Goal: Check status: Check status

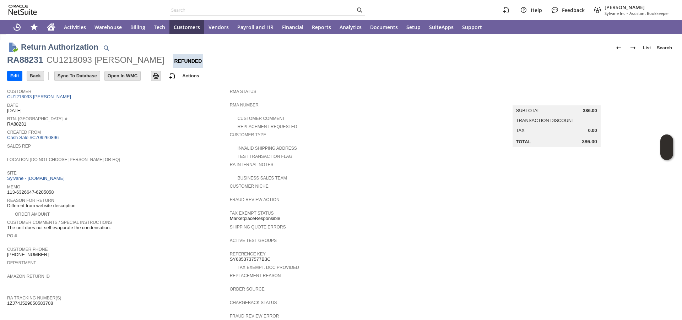
scroll to position [200, 0]
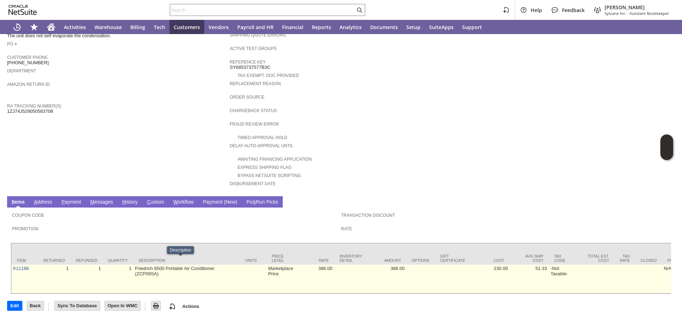
click at [219, 265] on td "Friedrich 8500 Portable Air Conditioner (ZCP08SA)" at bounding box center [186, 279] width 107 height 29
copy td "ZCP08SA"
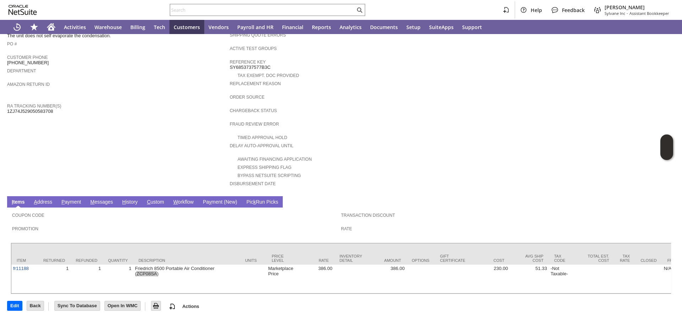
scroll to position [0, 0]
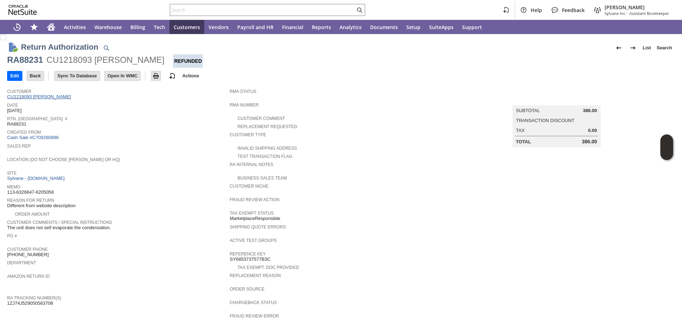
click at [42, 98] on link "CU1218093 arthur leshin" at bounding box center [40, 96] width 66 height 5
click at [16, 125] on span "RA88231" at bounding box center [16, 124] width 19 height 6
copy span "RA88231"
click at [55, 99] on link "CU1218093 arthur leshin" at bounding box center [40, 96] width 66 height 5
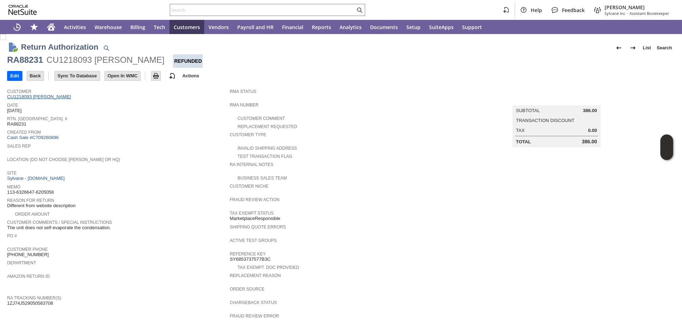
click at [55, 99] on link "CU1218093 arthur leshin" at bounding box center [40, 96] width 66 height 5
click at [56, 96] on link "CU1218093 arthur leshin" at bounding box center [40, 96] width 66 height 5
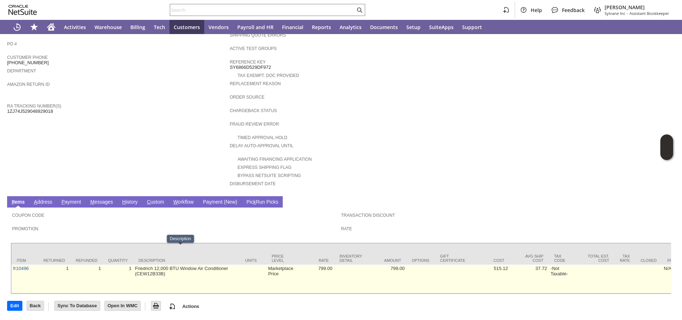
click at [150, 265] on td "Friedrich 12,000 BTU Window Air Conditioner (CEW12B33B)" at bounding box center [186, 279] width 107 height 29
copy td "CEW12B33B"
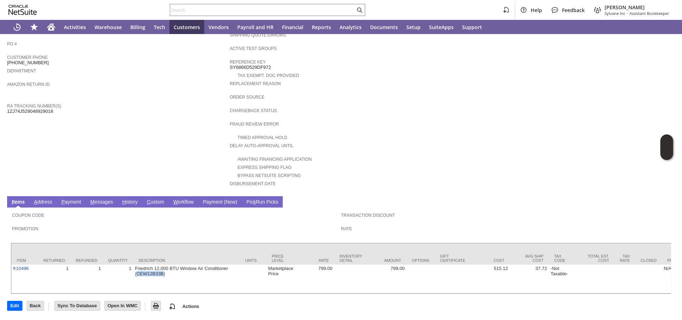
scroll to position [0, 0]
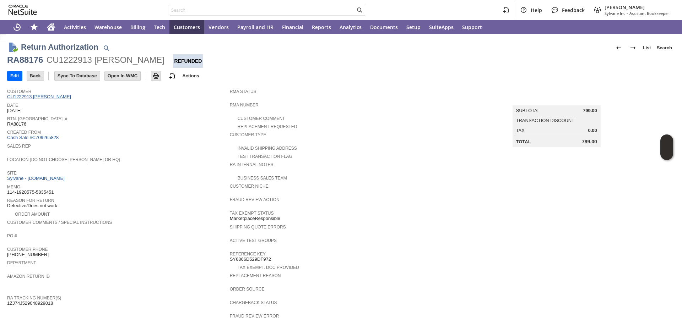
click at [45, 98] on link "CU1222913 [PERSON_NAME]" at bounding box center [40, 96] width 66 height 5
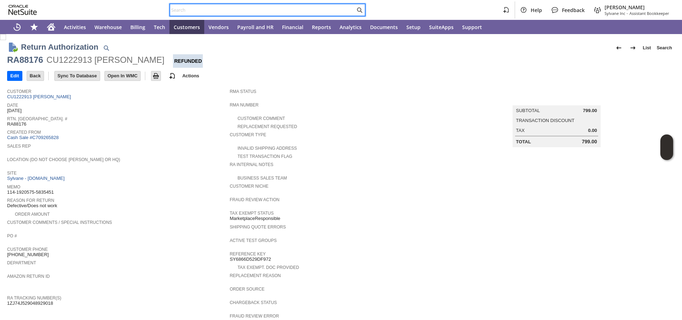
click at [256, 10] on input "text" at bounding box center [262, 10] width 185 height 9
paste input "1283137724"
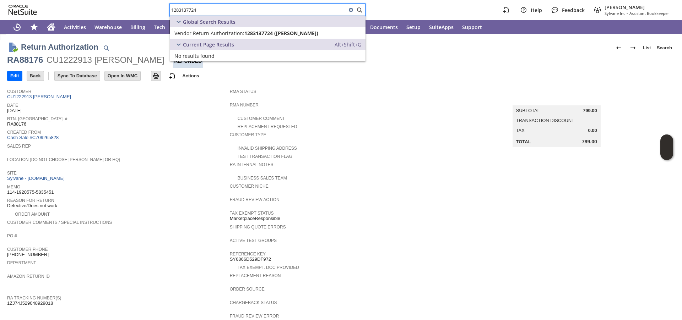
type input "1283137724"
click at [230, 33] on span "Vendor Return Authorization:" at bounding box center [209, 33] width 70 height 7
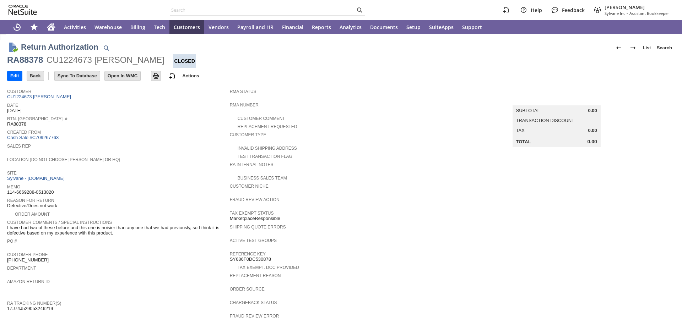
click at [30, 60] on div "RA88378" at bounding box center [25, 59] width 36 height 11
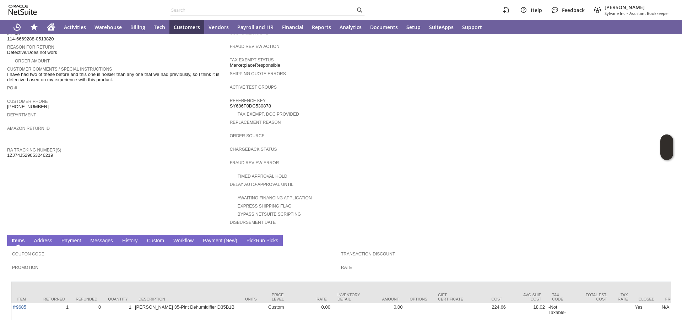
scroll to position [200, 0]
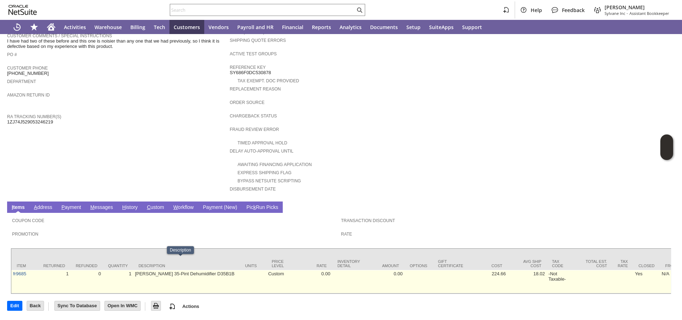
click at [198, 270] on td "[PERSON_NAME] 35-Pint Dehumidifier D35B1B" at bounding box center [186, 281] width 107 height 23
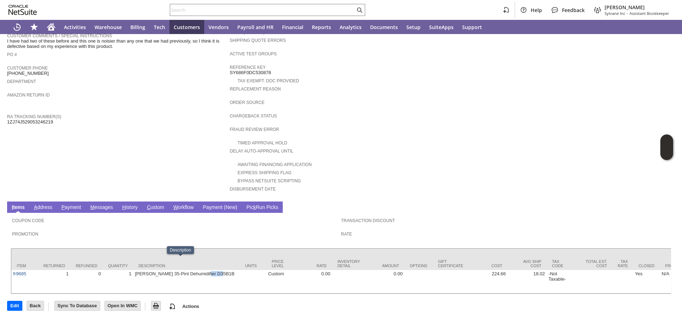
copy td "D35B1B"
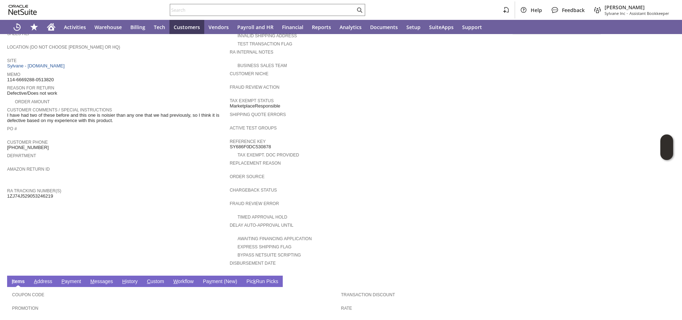
scroll to position [0, 0]
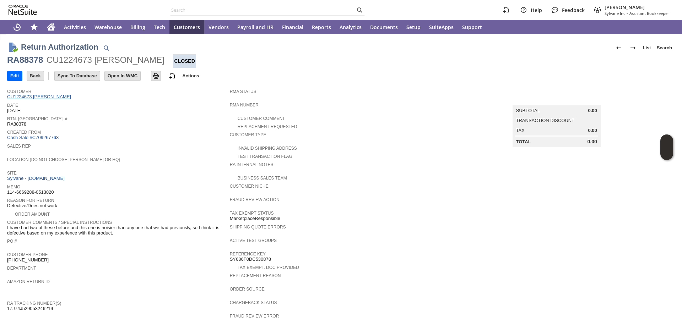
click at [54, 97] on link "CU1224673 [PERSON_NAME]" at bounding box center [40, 96] width 66 height 5
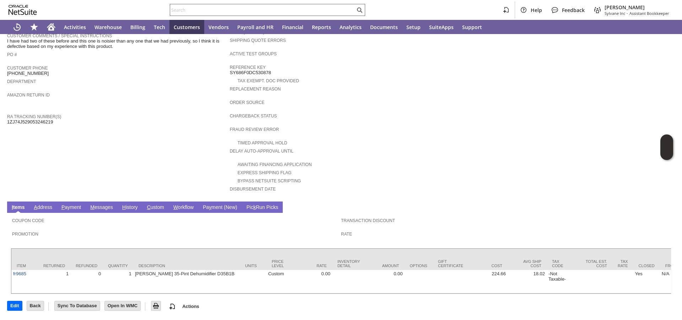
click at [235, 12] on input "text" at bounding box center [262, 10] width 185 height 9
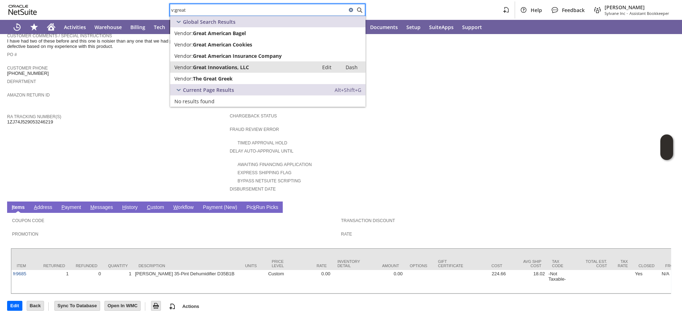
type input "v:great"
click at [222, 64] on span "Great Innovations, LLC" at bounding box center [221, 67] width 56 height 7
